Goal: Transaction & Acquisition: Obtain resource

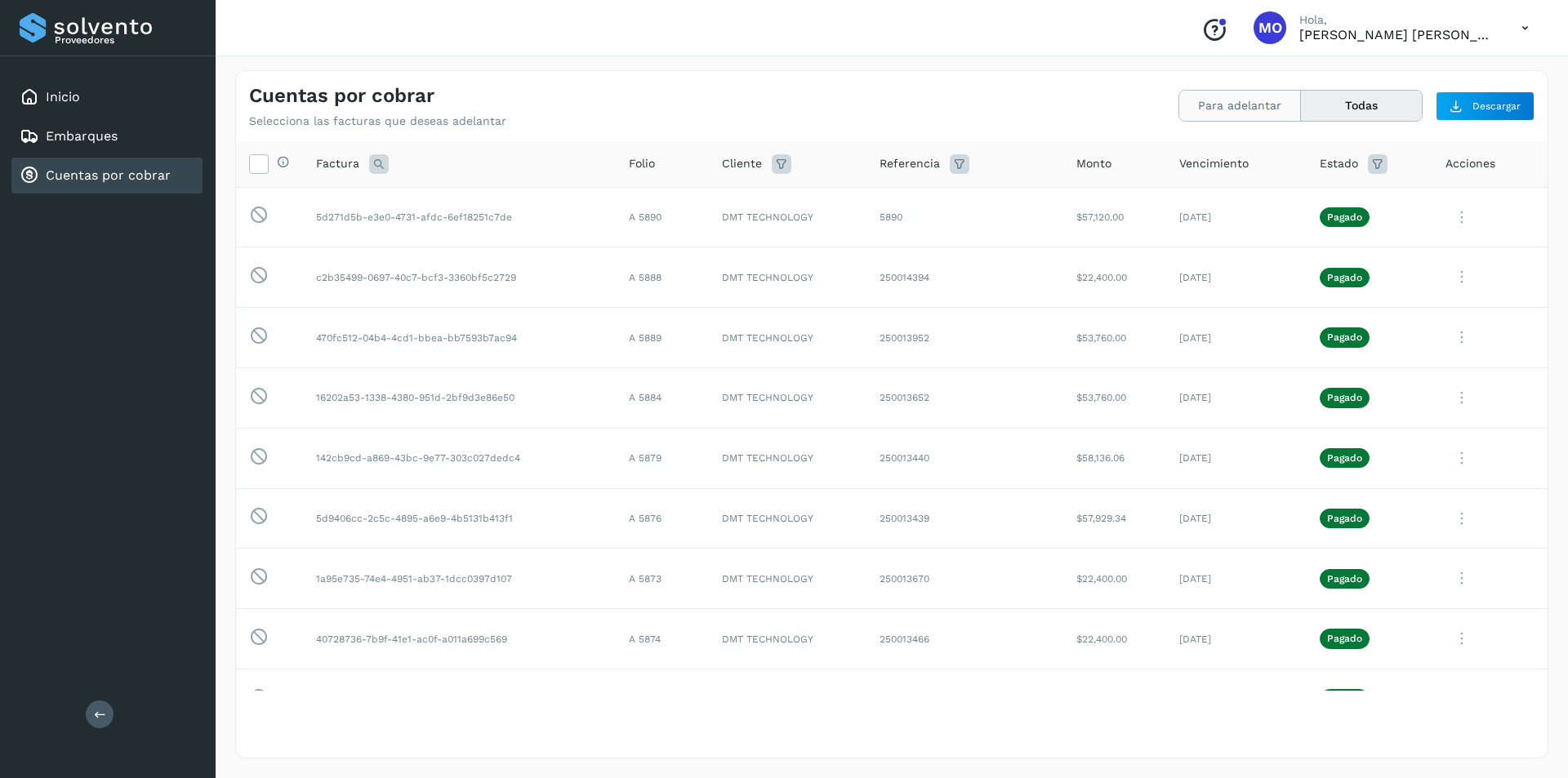
click at [1260, 104] on button "Para adelantar" at bounding box center [1239, 105] width 121 height 30
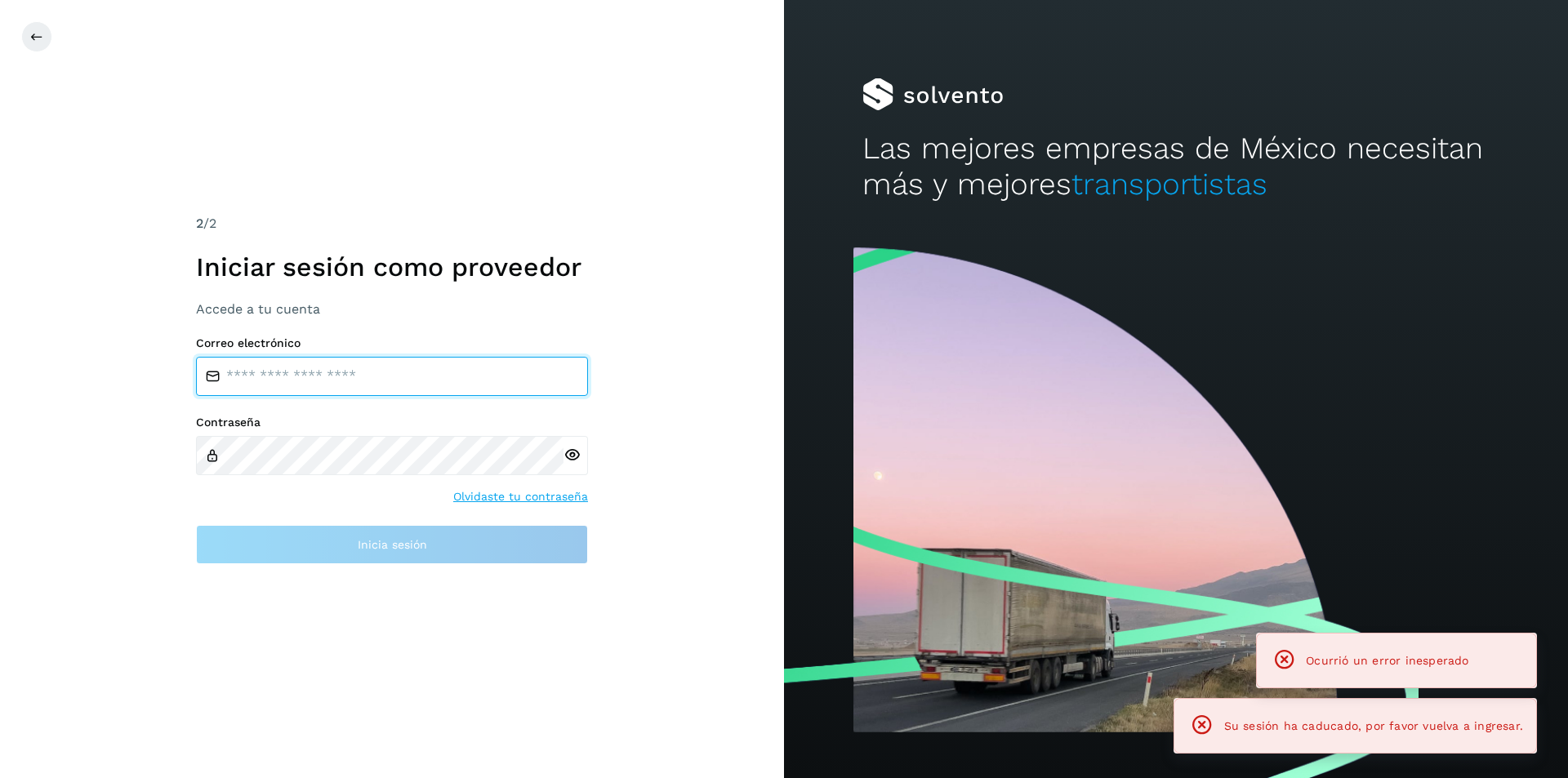
type input "**********"
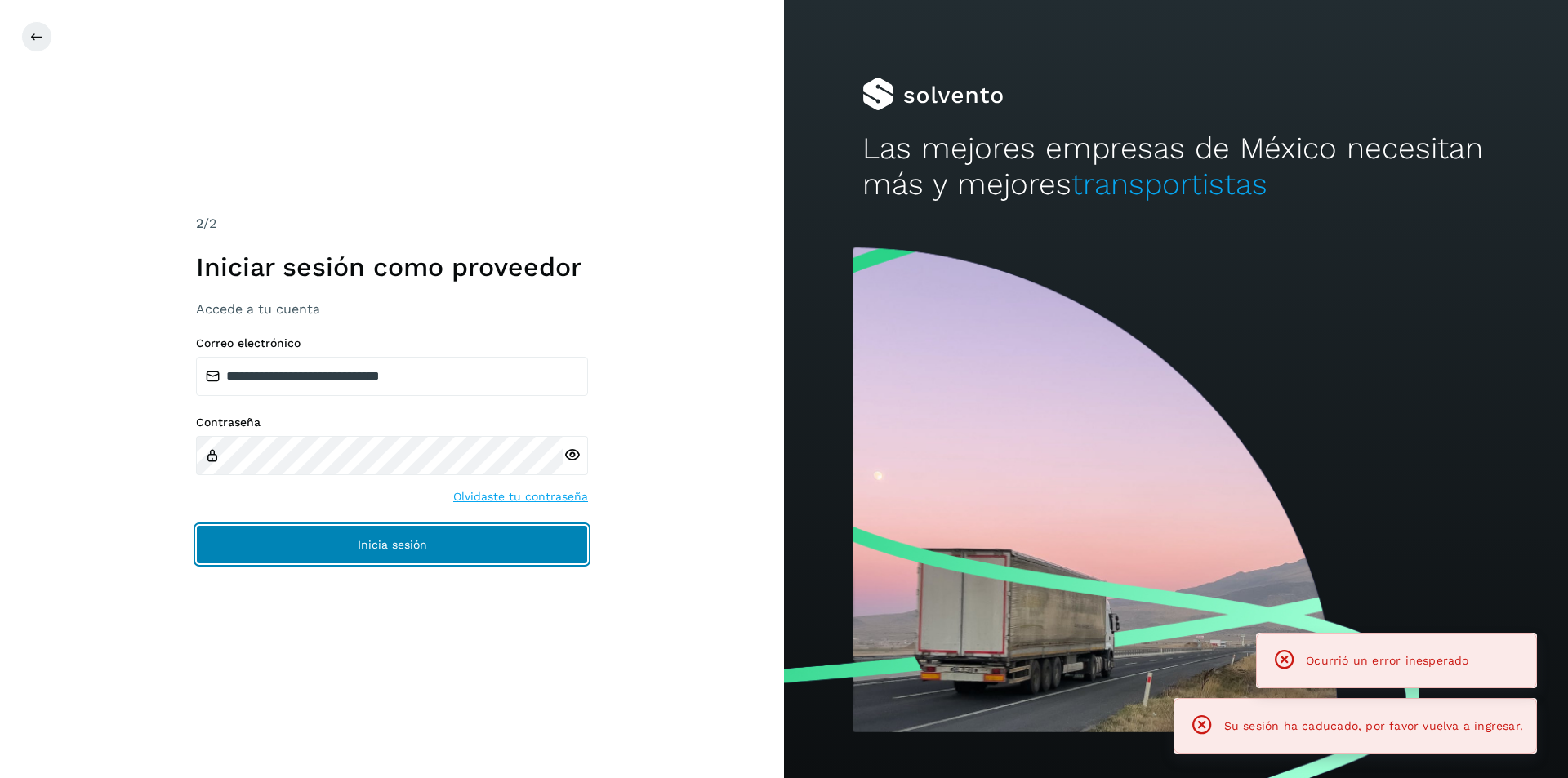
click at [534, 544] on button "Inicia sesión" at bounding box center [392, 544] width 392 height 39
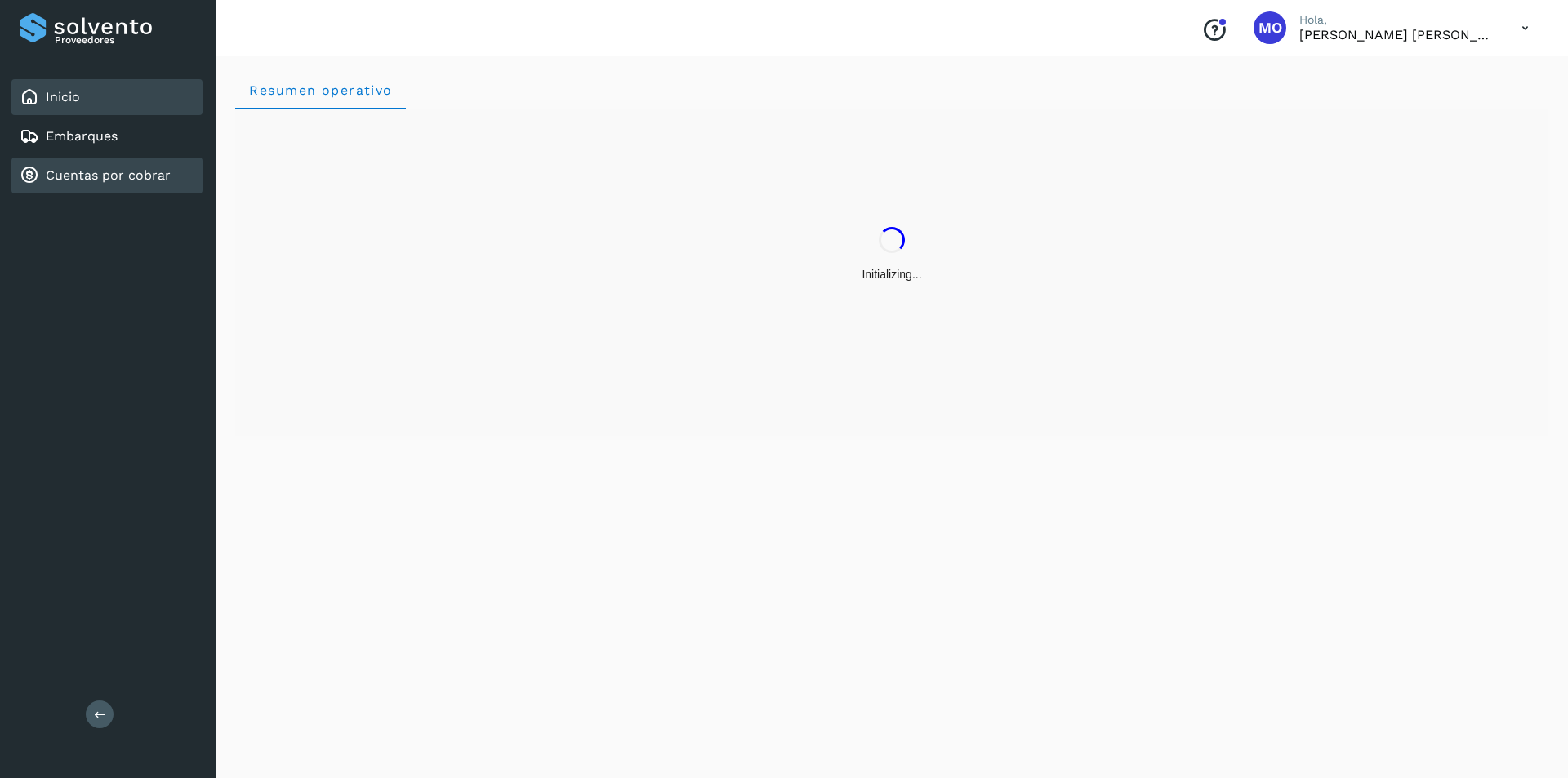
click at [116, 180] on link "Cuentas por cobrar" at bounding box center [108, 176] width 125 height 16
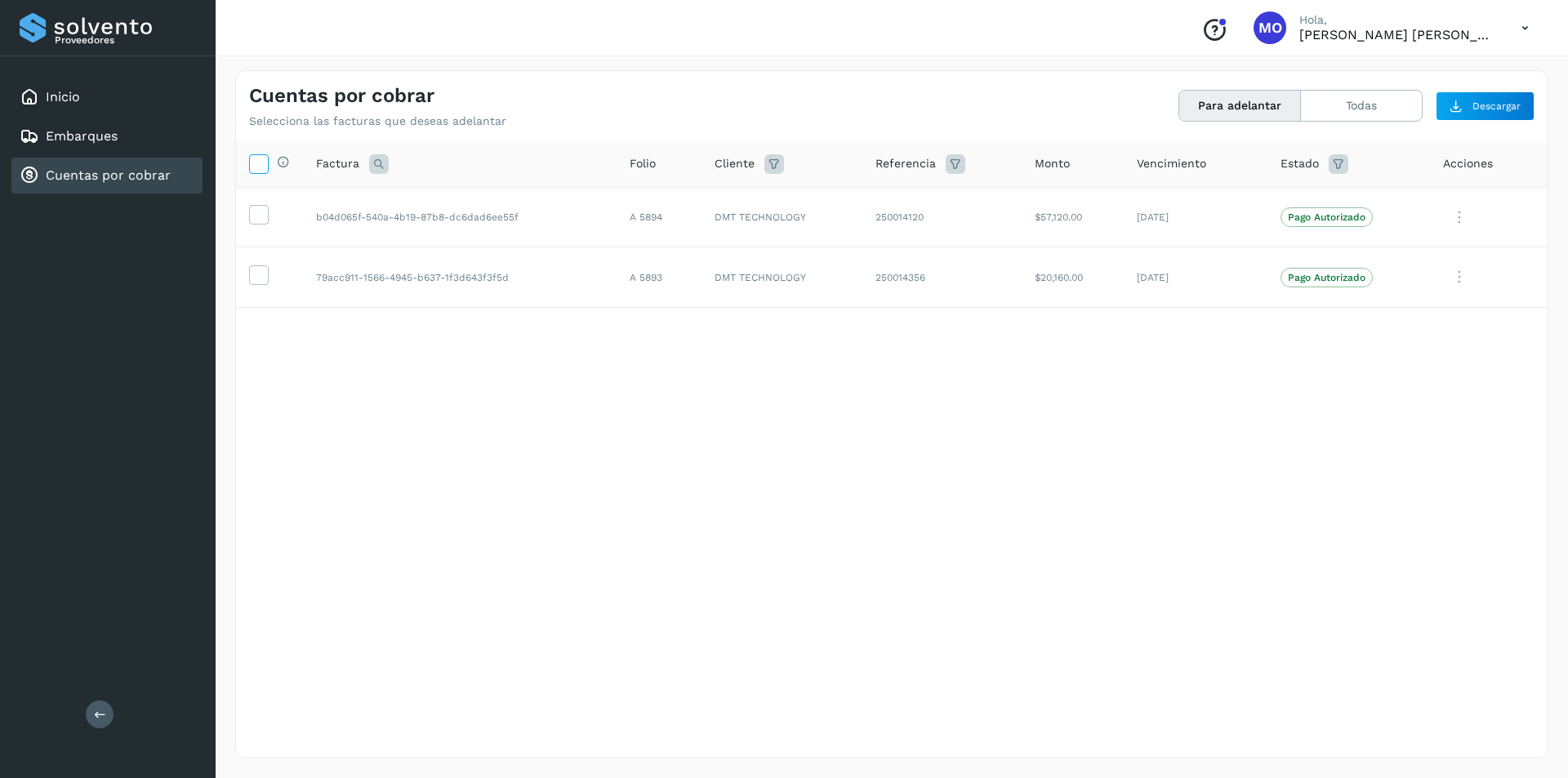
click at [262, 163] on icon at bounding box center [259, 163] width 17 height 17
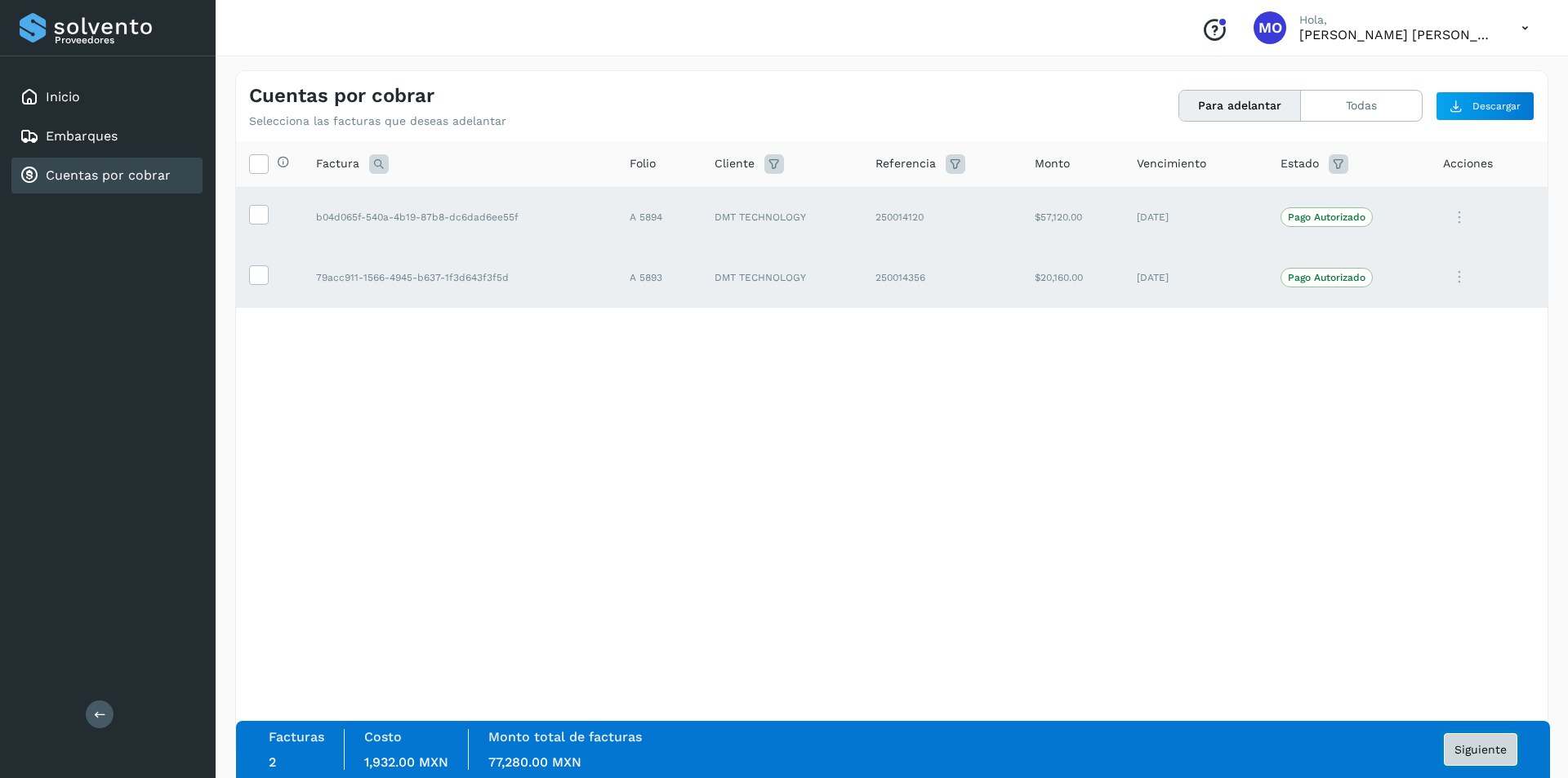
click at [1488, 736] on button "Siguiente" at bounding box center [1481, 750] width 74 height 33
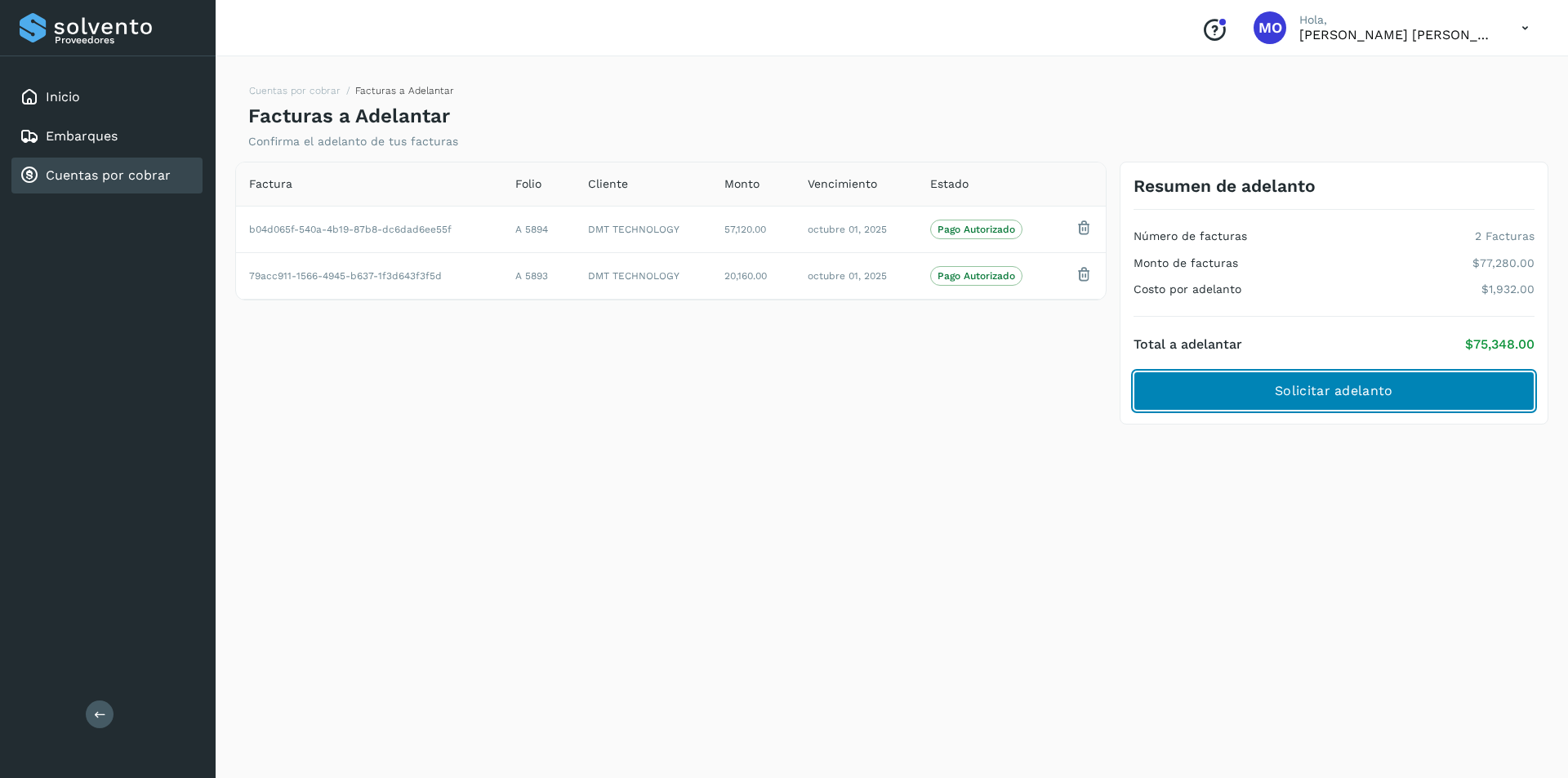
click at [1337, 394] on span "Solicitar adelanto" at bounding box center [1332, 391] width 117 height 18
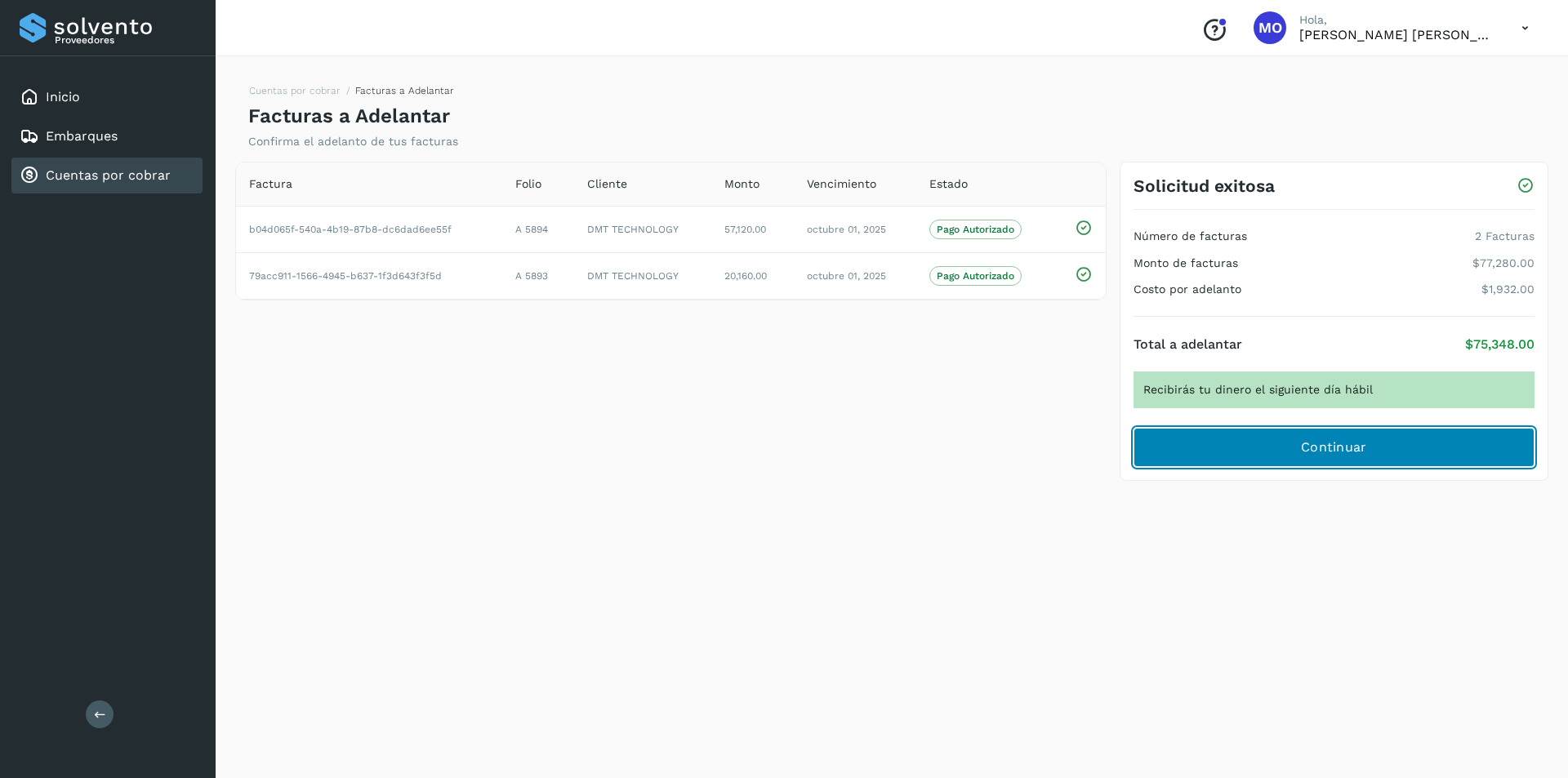
click at [1434, 463] on button "Continuar" at bounding box center [1333, 447] width 400 height 39
